Goal: Navigation & Orientation: Find specific page/section

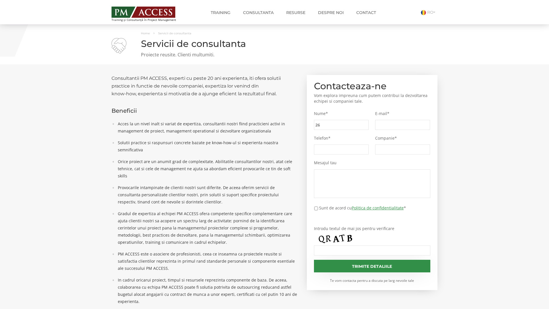
type input "26c"
type input "fd7"
type input "1b9"
type input "c7c"
type input "2b3"
